Goal: Task Accomplishment & Management: Manage account settings

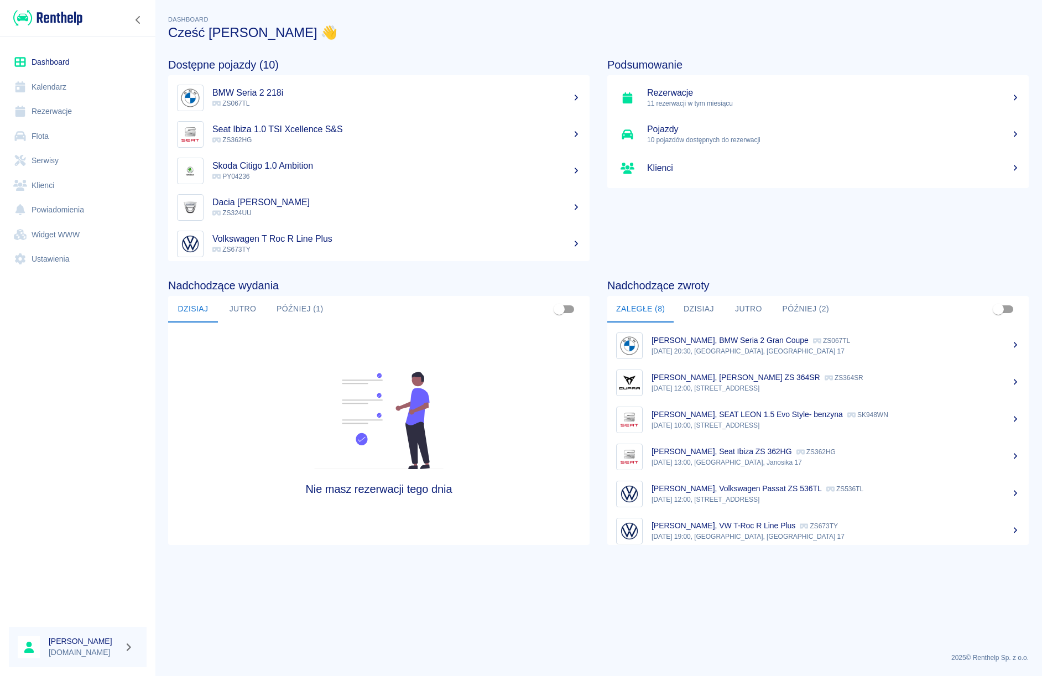
click at [63, 104] on link "Rezerwacje" at bounding box center [78, 111] width 138 height 25
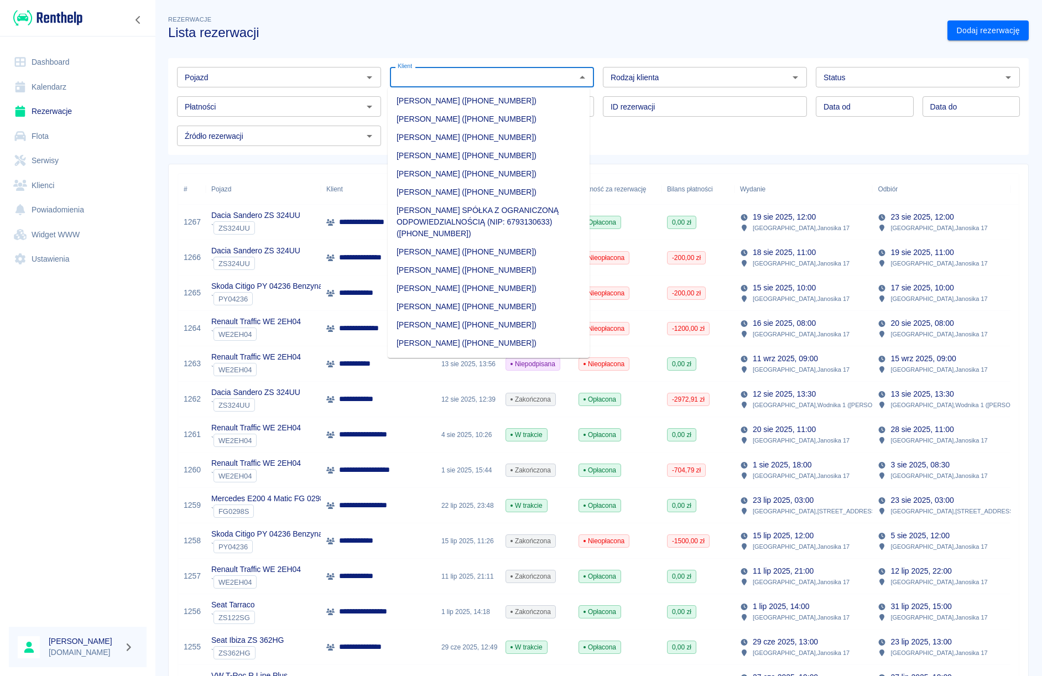
click at [433, 77] on input "Klient" at bounding box center [482, 77] width 179 height 14
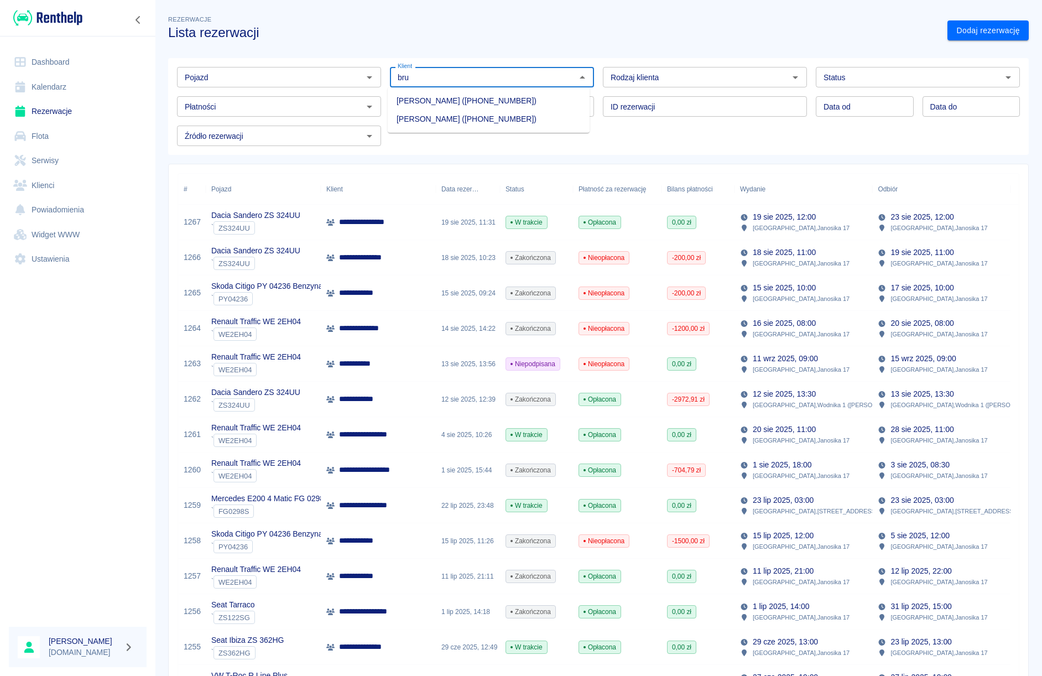
click at [437, 106] on li "[PERSON_NAME] ([PHONE_NUMBER])" at bounding box center [489, 101] width 202 height 18
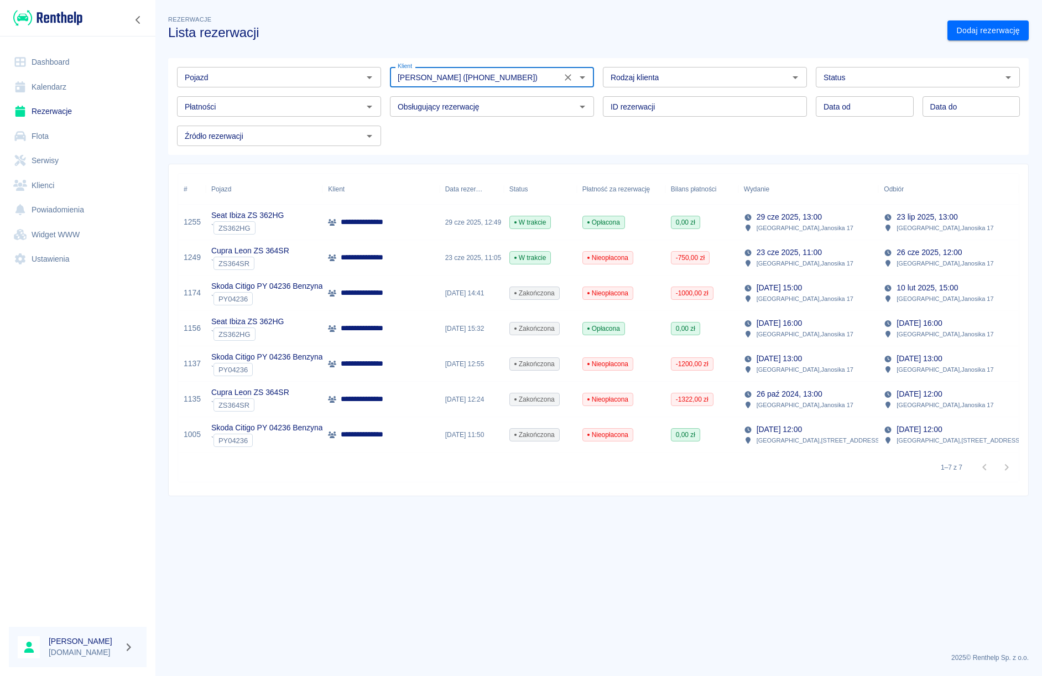
type input "[PERSON_NAME] ([PHONE_NUMBER])"
click at [381, 249] on div "**********" at bounding box center [380, 257] width 117 height 35
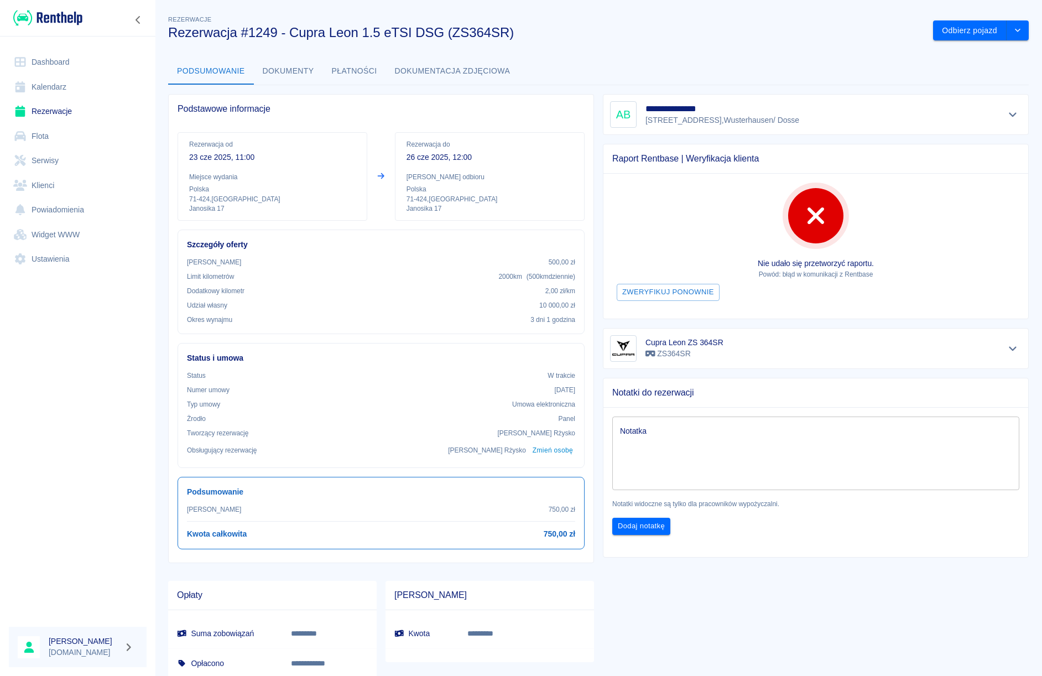
click at [290, 75] on button "Dokumenty" at bounding box center [288, 71] width 69 height 27
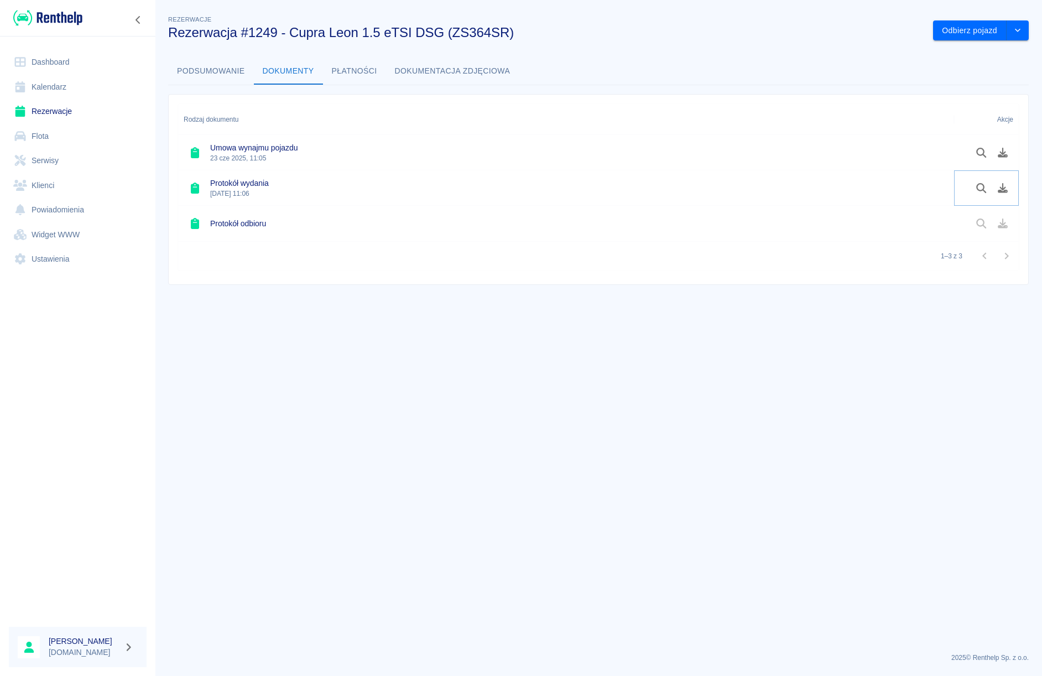
click at [1003, 189] on icon "Pobierz dokument" at bounding box center [1003, 188] width 10 height 10
